Goal: Ask a question

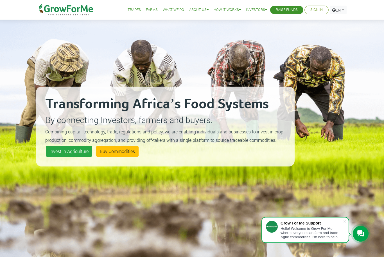
click at [327, 4] on ul "Trades Farms What We Do About Us Traction Our Vision Our Team Our Board Our Adv…" at bounding box center [230, 10] width 232 height 20
click at [317, 8] on link "Sign In" at bounding box center [316, 10] width 12 height 6
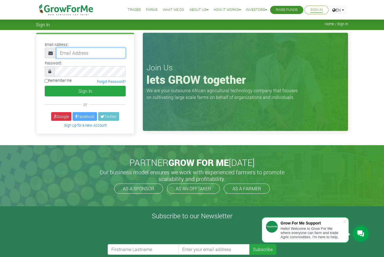
type input "ruthcofie56@gmail.com"
click at [85, 91] on button "Sign In" at bounding box center [85, 91] width 81 height 11
click at [48, 82] on input "Remember me" at bounding box center [47, 81] width 4 height 4
checkbox input "true"
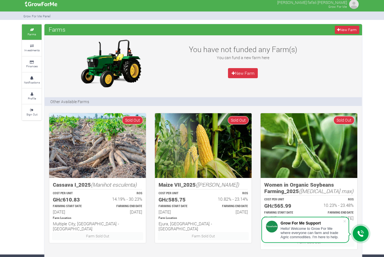
scroll to position [3, 0]
click at [343, 225] on span at bounding box center [344, 222] width 6 height 6
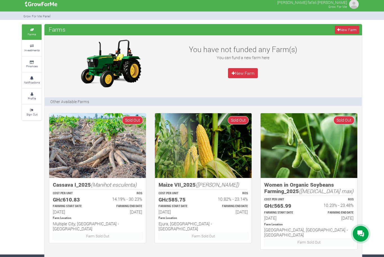
click at [31, 50] on small "Investments" at bounding box center [31, 50] width 15 height 4
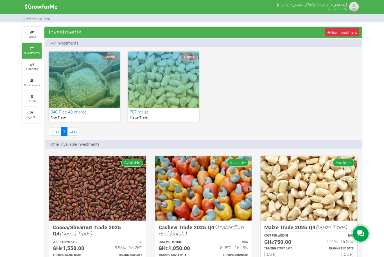
click at [364, 236] on div at bounding box center [360, 234] width 16 height 16
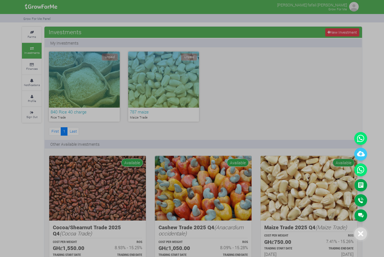
click at [359, 172] on icon at bounding box center [360, 170] width 13 height 13
click at [361, 217] on link "Main Channel" at bounding box center [360, 216] width 13 height 12
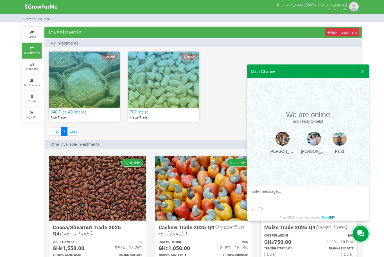
click at [334, 199] on textarea at bounding box center [307, 197] width 112 height 15
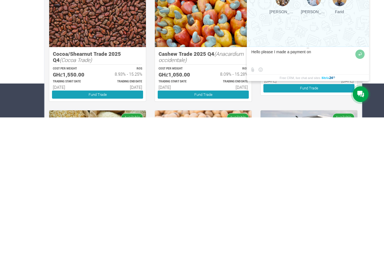
scroll to position [34, 0]
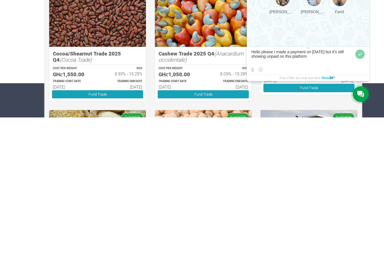
type textarea "Hello please I made a payment on 7th of September but it’s still showing unpaid…"
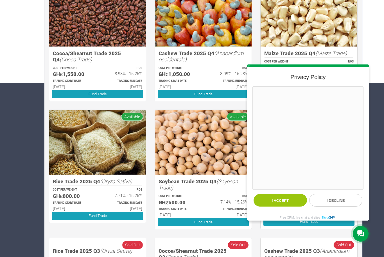
scroll to position [0, 0]
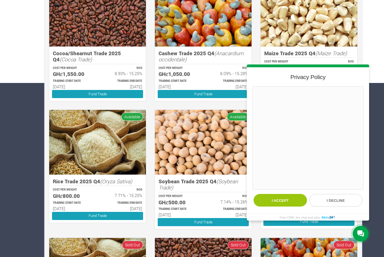
click at [290, 207] on button "I accept" at bounding box center [279, 200] width 53 height 13
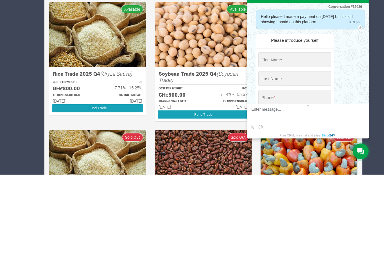
scroll to position [12, 0]
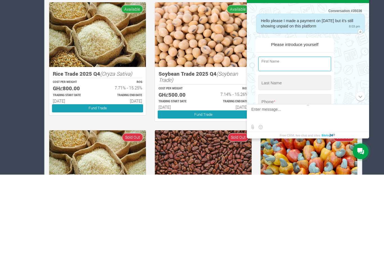
click at [316, 139] on input "string" at bounding box center [294, 146] width 73 height 15
type input "Ruth"
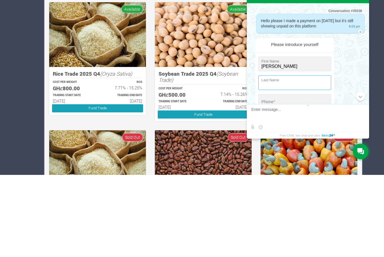
click at [291, 158] on input "string" at bounding box center [294, 165] width 73 height 15
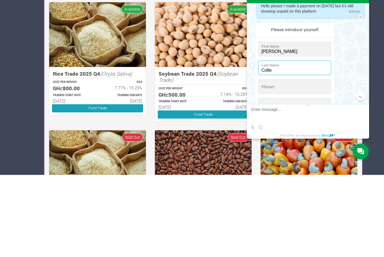
type input "Cofie"
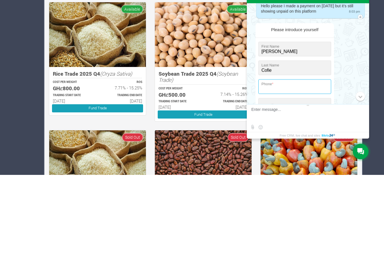
click at [289, 162] on input "tel" at bounding box center [294, 169] width 73 height 15
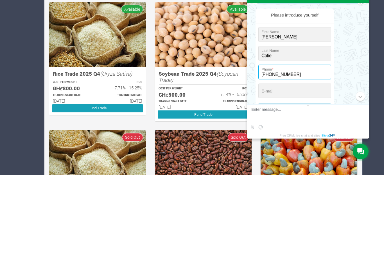
scroll to position [42, 0]
type input "+974-5068-9328"
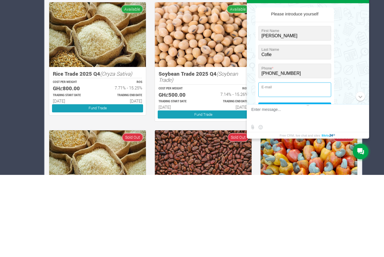
click at [280, 165] on input "email" at bounding box center [294, 172] width 73 height 15
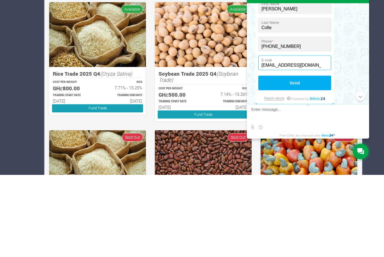
scroll to position [72, 0]
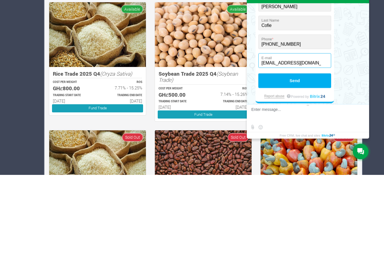
type input "amacofie58@gmail.com"
click at [309, 156] on button "Send" at bounding box center [294, 163] width 73 height 15
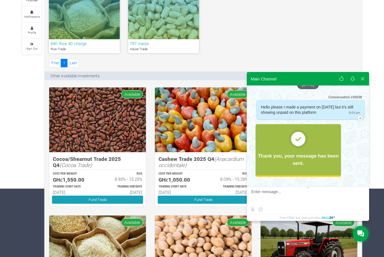
scroll to position [68, 0]
